Goal: Task Accomplishment & Management: Use online tool/utility

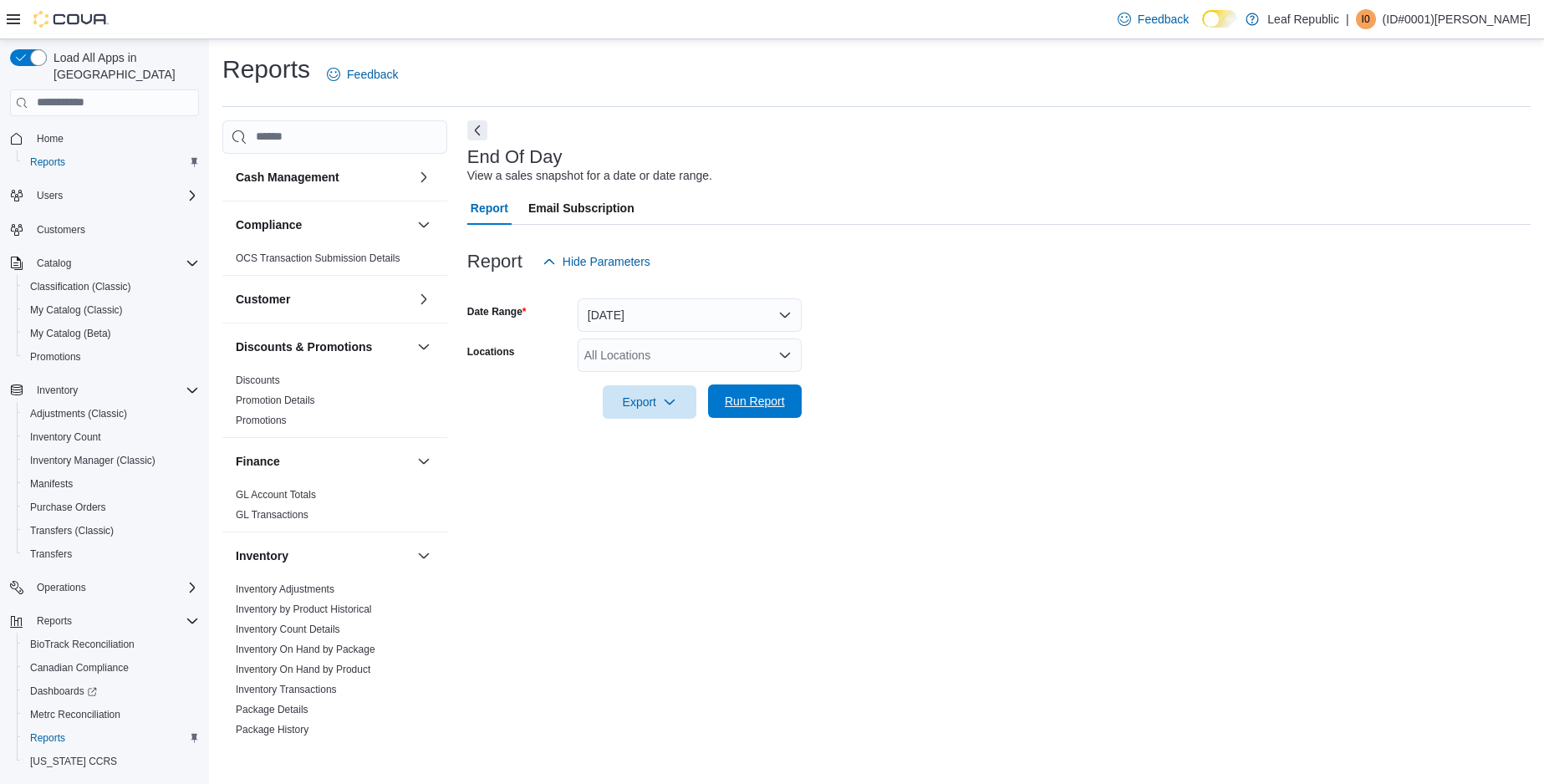
click at [735, 397] on span "Run Report" at bounding box center [755, 401] width 60 height 17
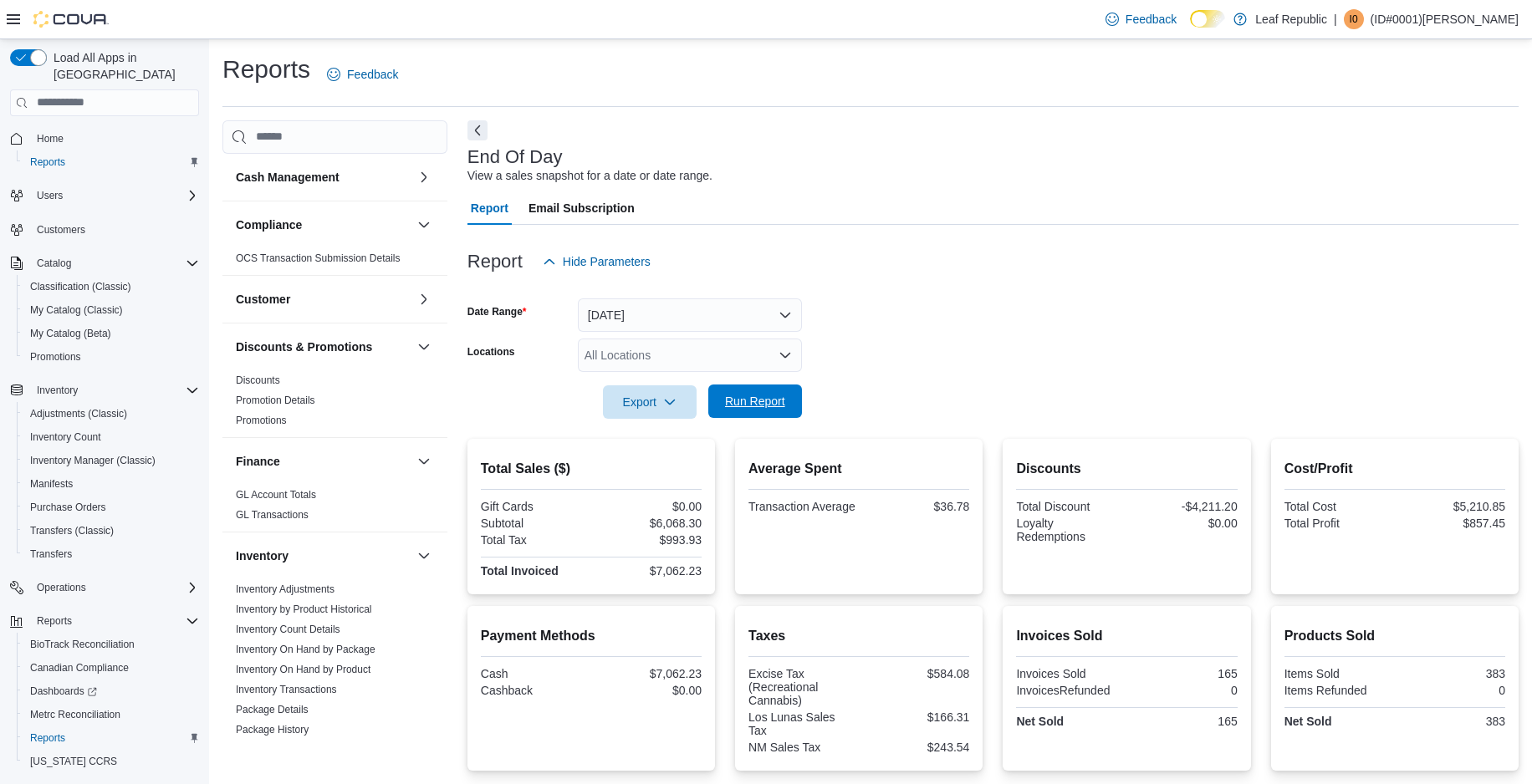
click at [742, 391] on span "Run Report" at bounding box center [755, 401] width 74 height 33
click at [733, 402] on span "Run Report" at bounding box center [755, 401] width 60 height 17
click at [734, 419] on div at bounding box center [993, 429] width 1051 height 20
